Goal: Information Seeking & Learning: Check status

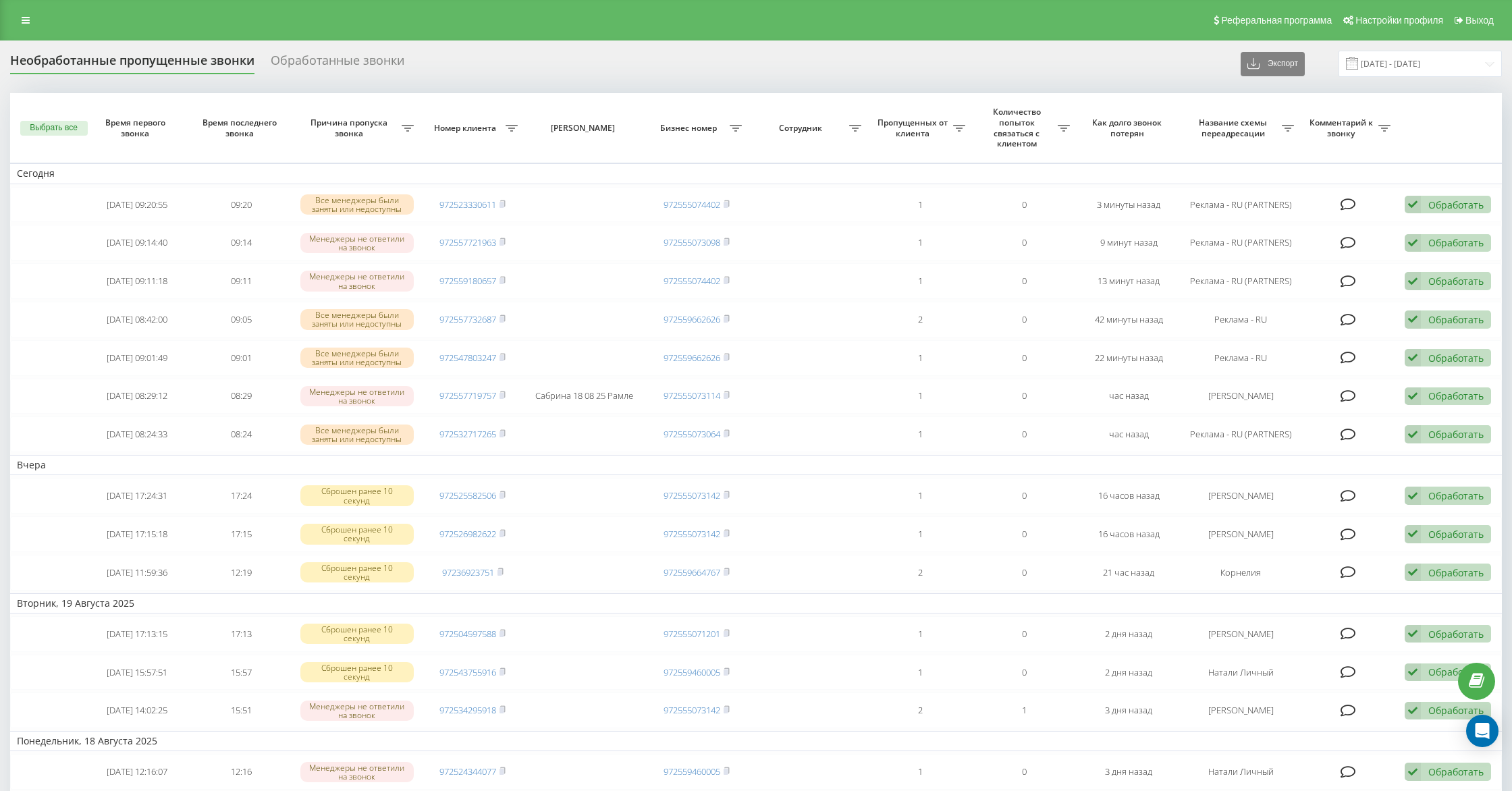
click at [325, 66] on div "Обработанные звонки" at bounding box center [338, 63] width 134 height 21
click at [301, 64] on div "Обработанные звонки" at bounding box center [338, 63] width 134 height 21
click at [286, 59] on div "Обработанные звонки" at bounding box center [338, 63] width 134 height 21
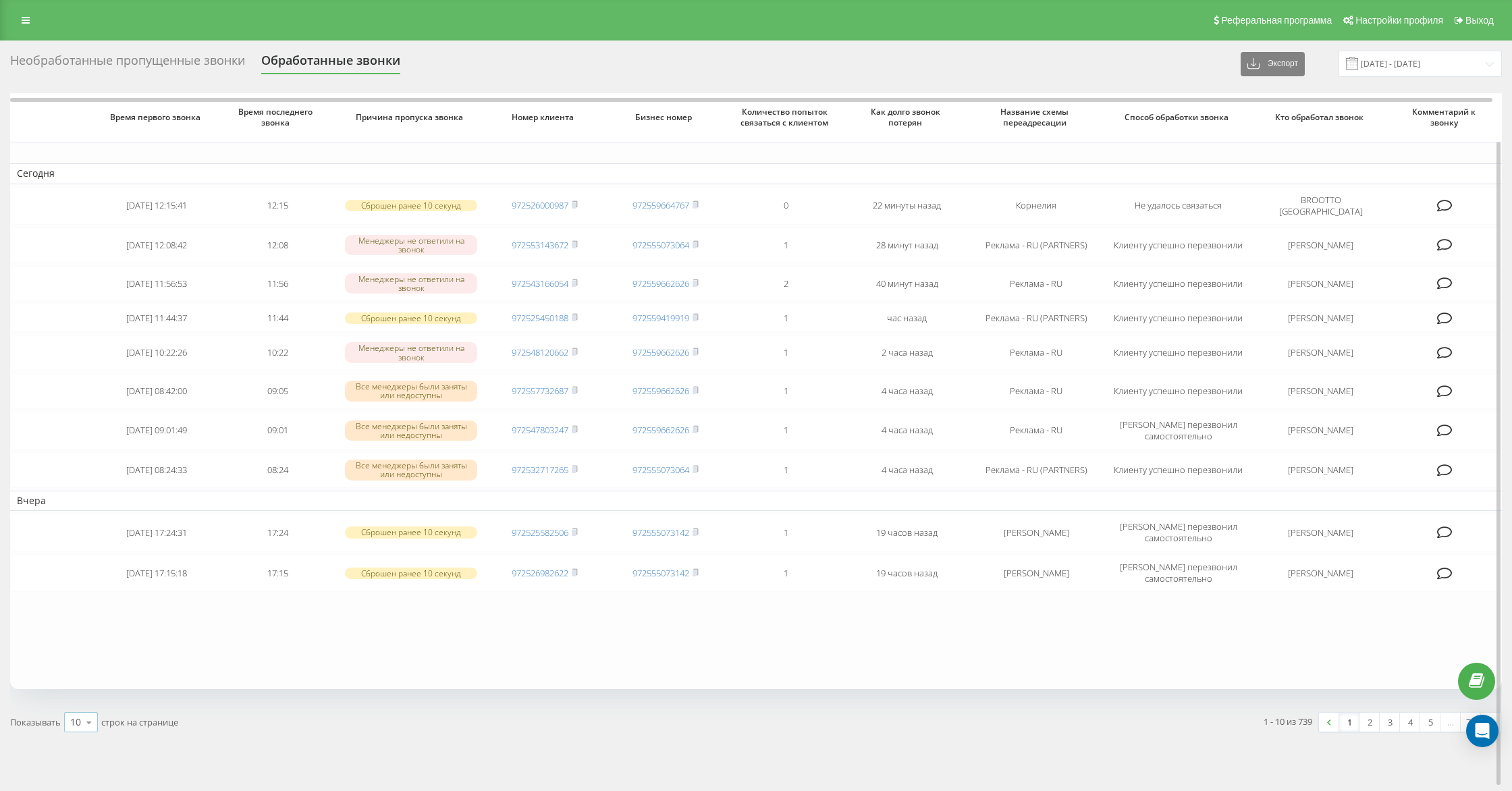
click at [94, 717] on icon at bounding box center [89, 722] width 21 height 27
click at [86, 660] on div "25" at bounding box center [81, 664] width 33 height 20
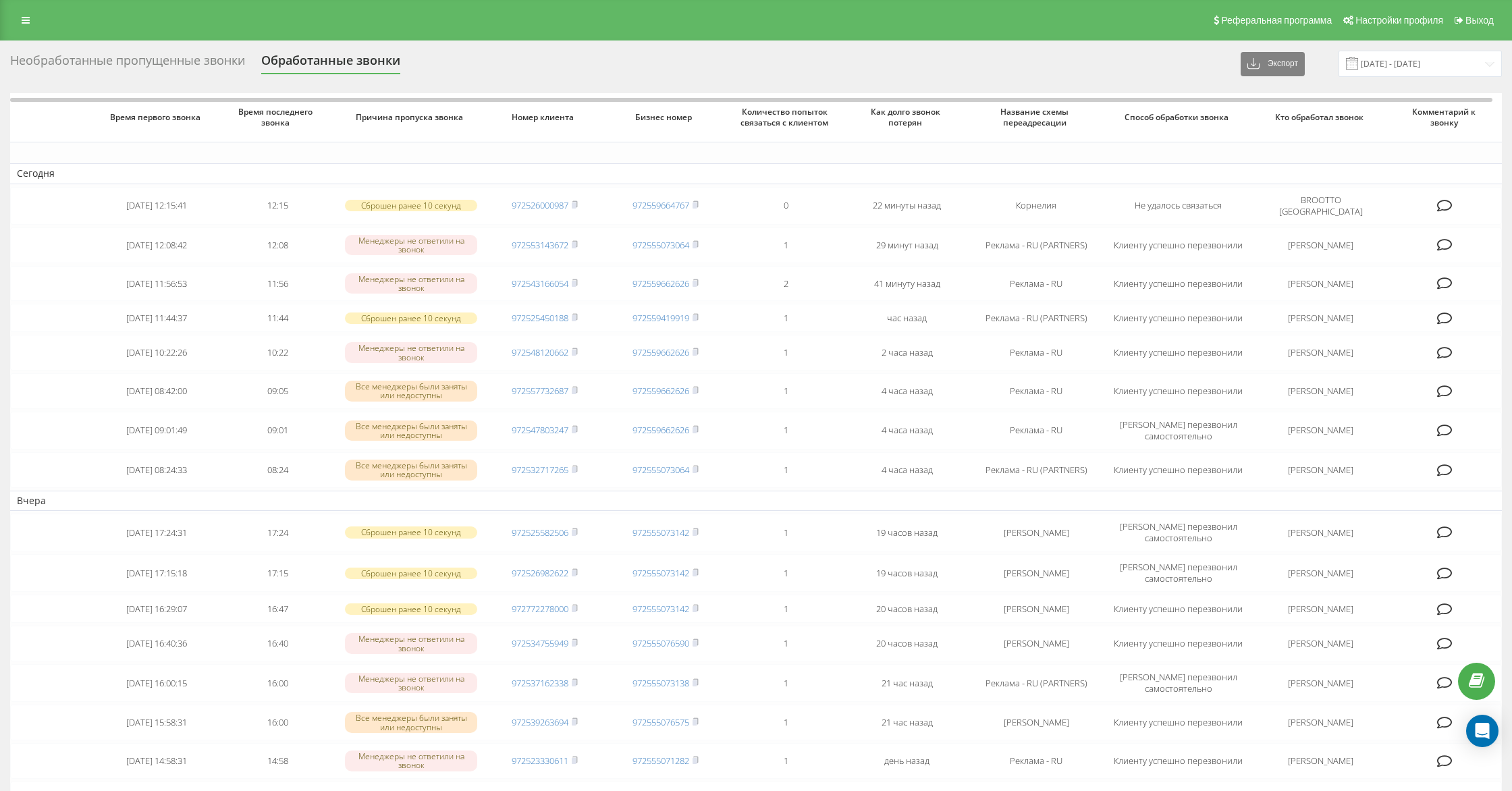
click at [166, 65] on div "Необработанные пропущенные звонки" at bounding box center [127, 63] width 235 height 21
click at [183, 67] on div "Необработанные пропущенные звонки" at bounding box center [127, 63] width 235 height 21
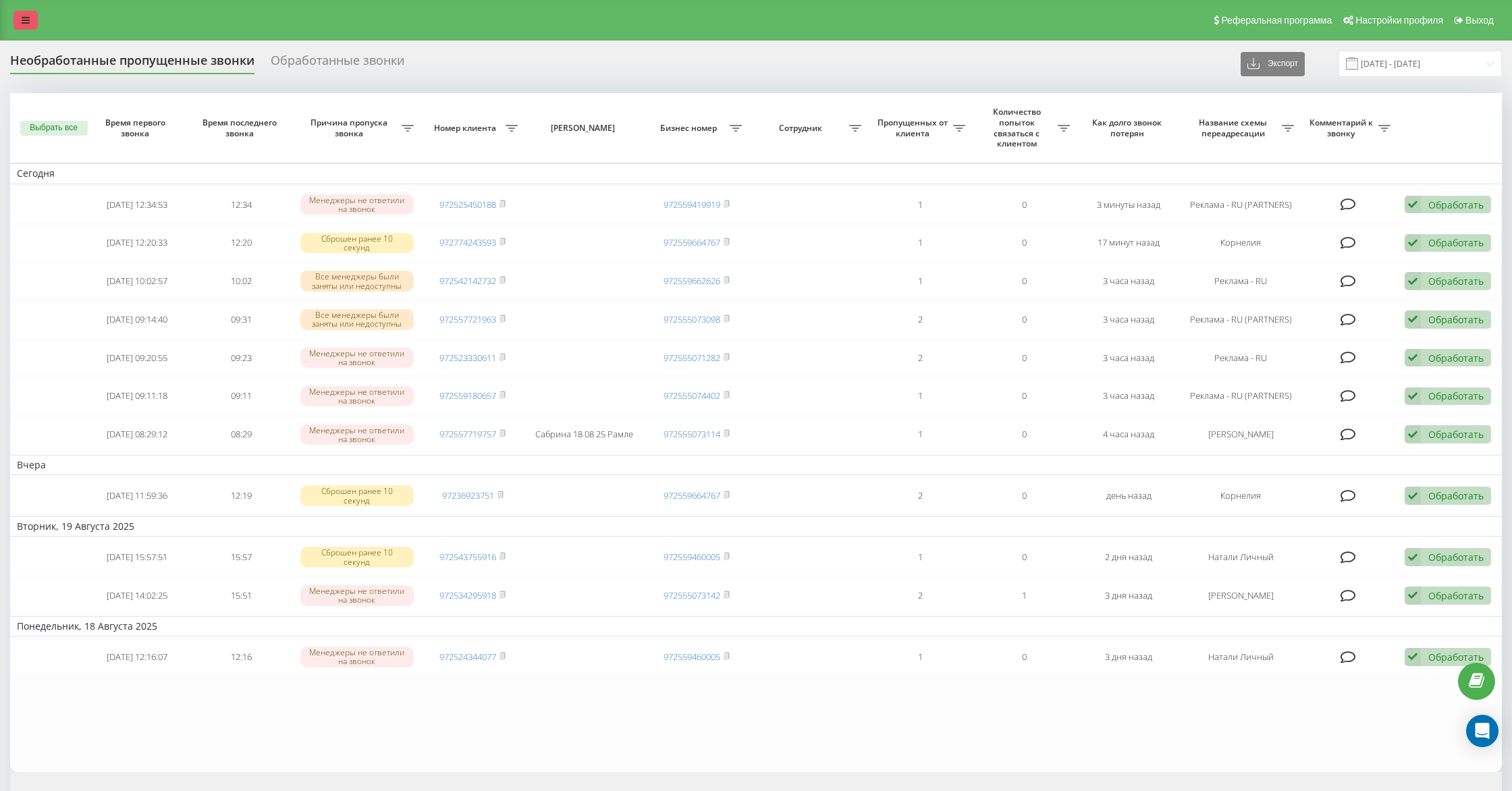
click at [24, 15] on link at bounding box center [26, 20] width 24 height 19
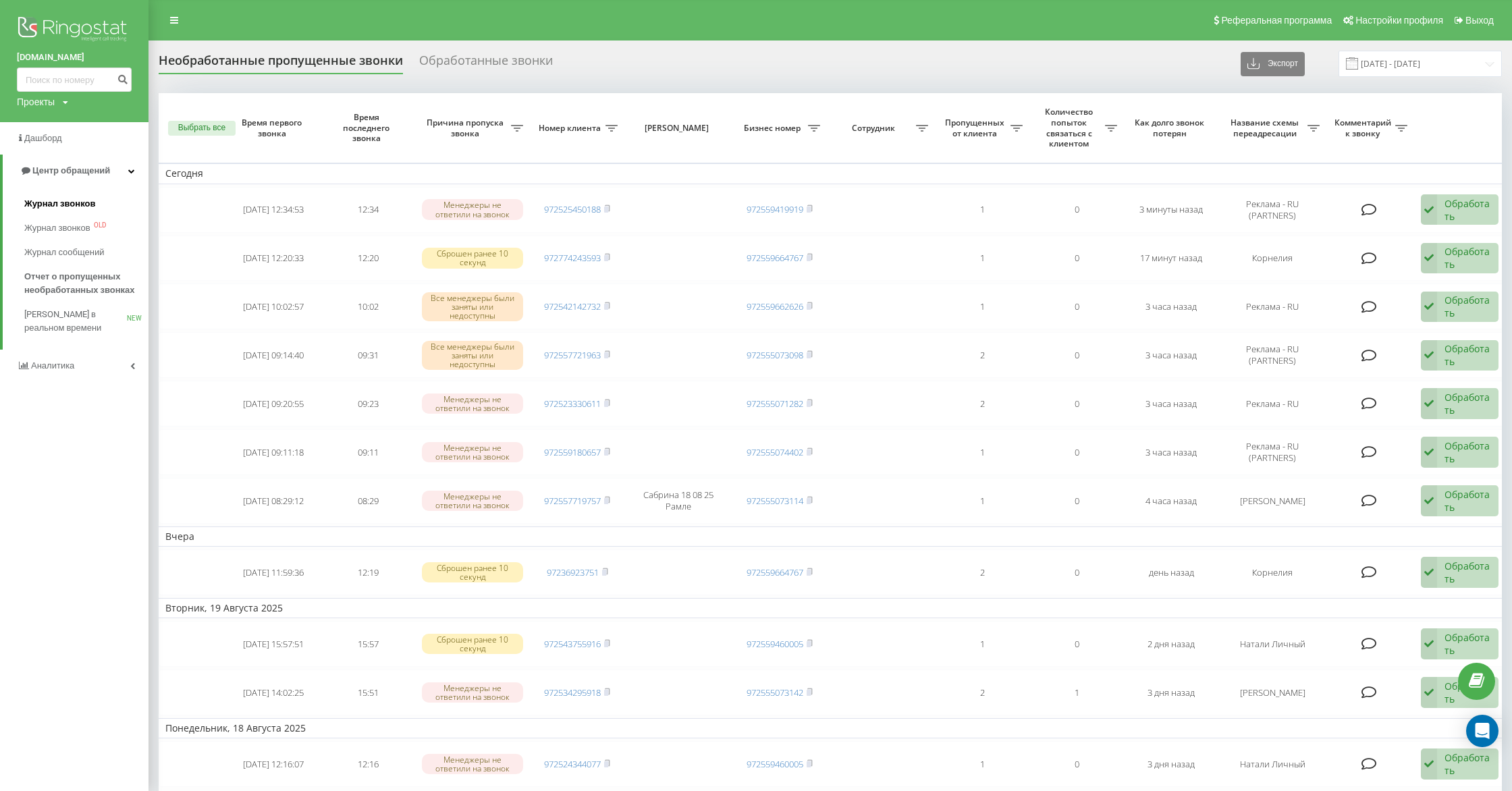
click at [75, 210] on span "Журнал звонков" at bounding box center [59, 204] width 71 height 14
click at [76, 206] on span "Журнал звонков" at bounding box center [59, 204] width 71 height 14
click at [68, 207] on span "Журнал звонков" at bounding box center [59, 204] width 71 height 14
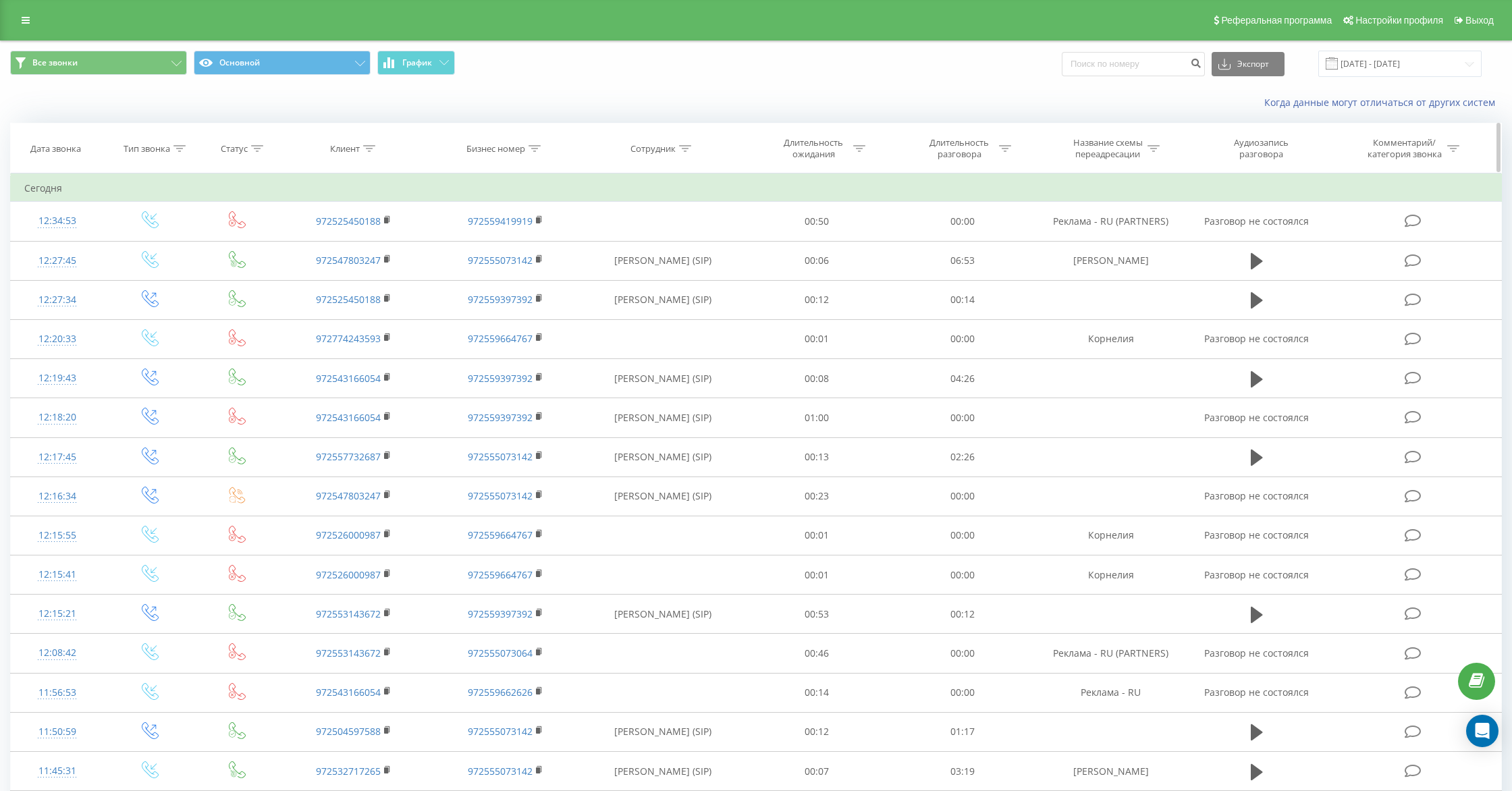
click at [688, 147] on icon at bounding box center [685, 148] width 12 height 7
click at [667, 216] on div at bounding box center [655, 214] width 96 height 13
click at [670, 196] on div "Фильтровать по условию Содержит Отмена OK" at bounding box center [662, 234] width 147 height 122
click at [649, 245] on input "text" at bounding box center [663, 245] width 119 height 24
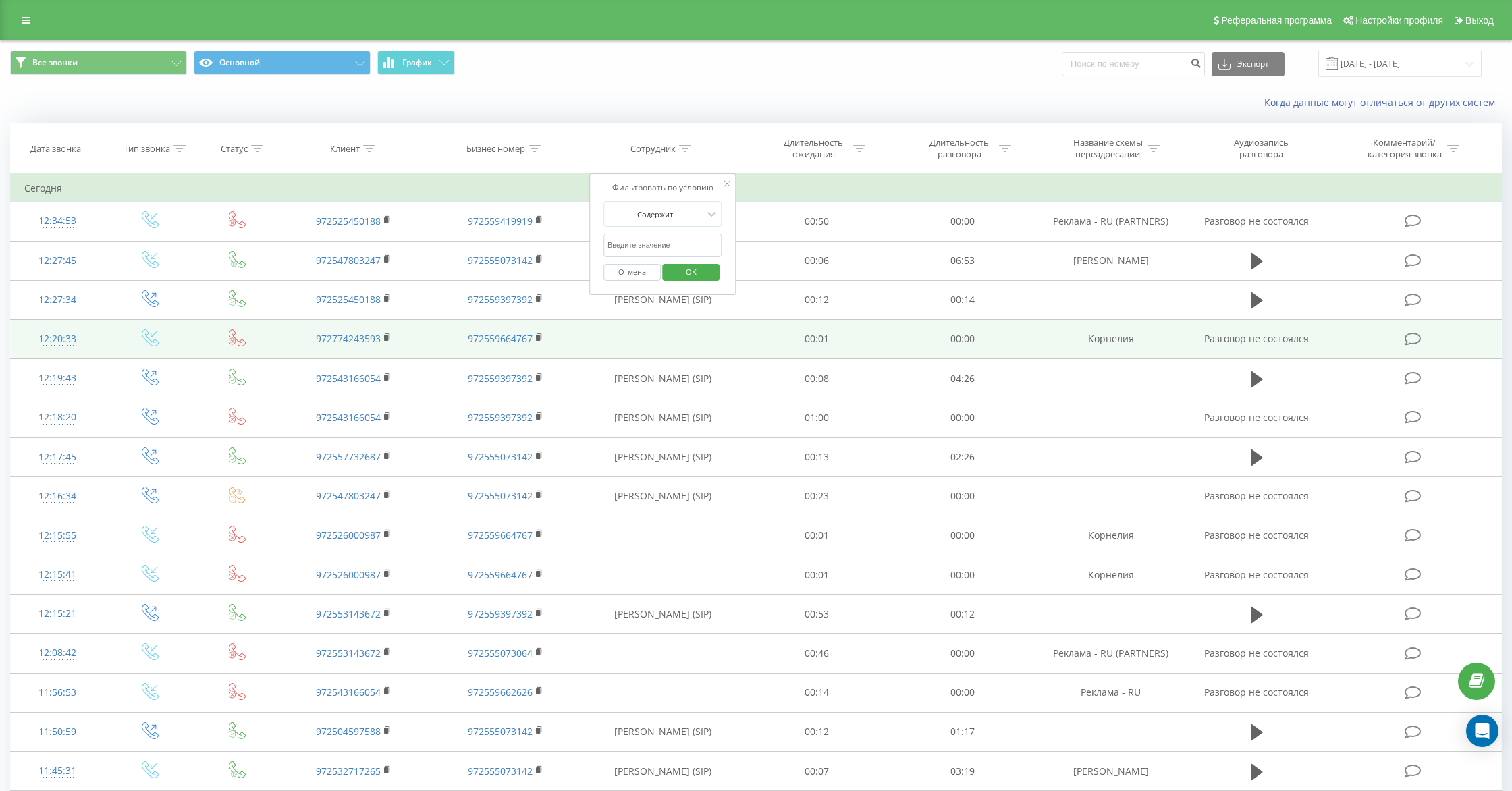
type input "Katerina Chertac (SIP)"
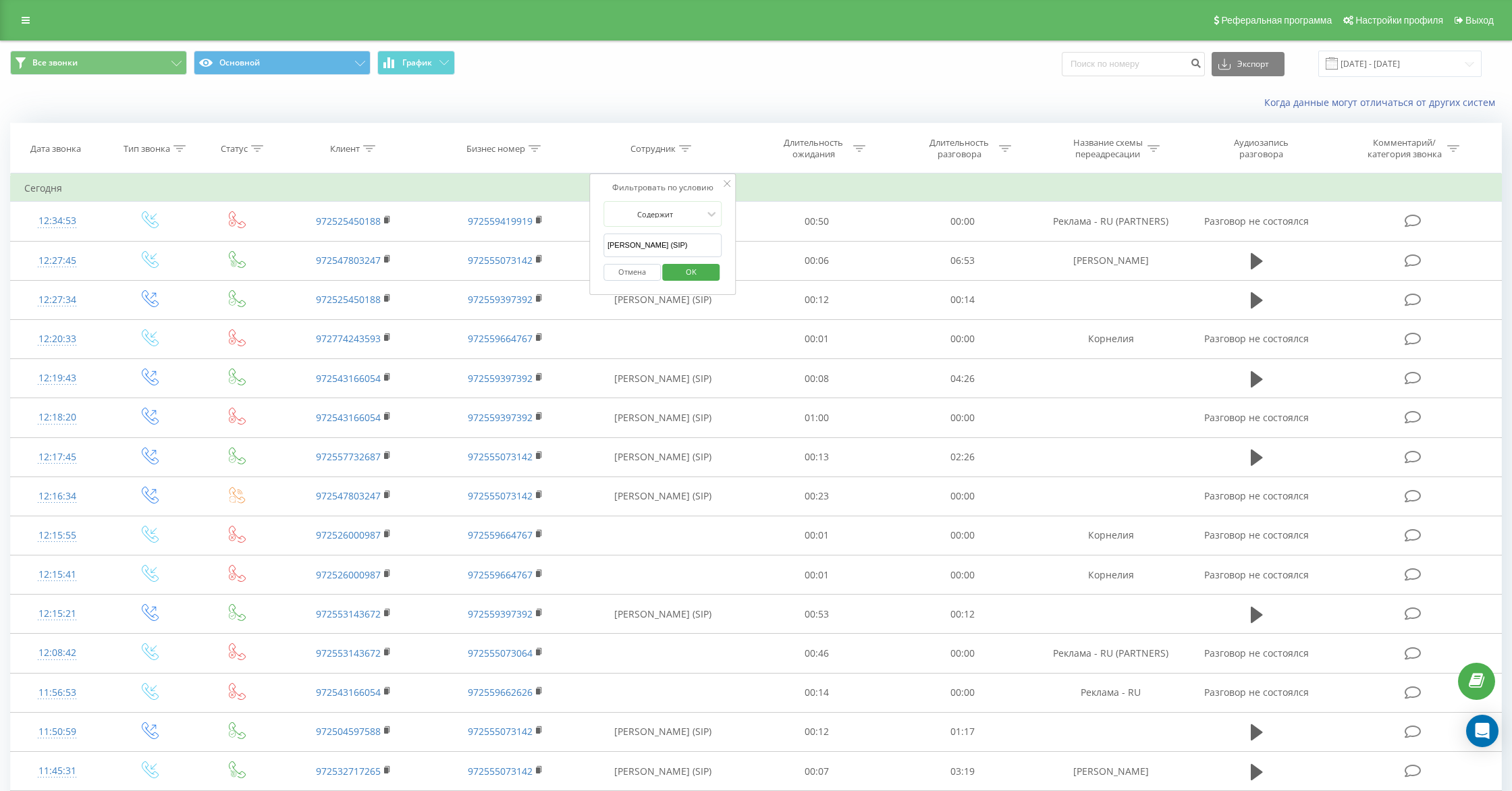
click at [696, 279] on span "OK" at bounding box center [691, 271] width 38 height 21
